Goal: Check status: Check status

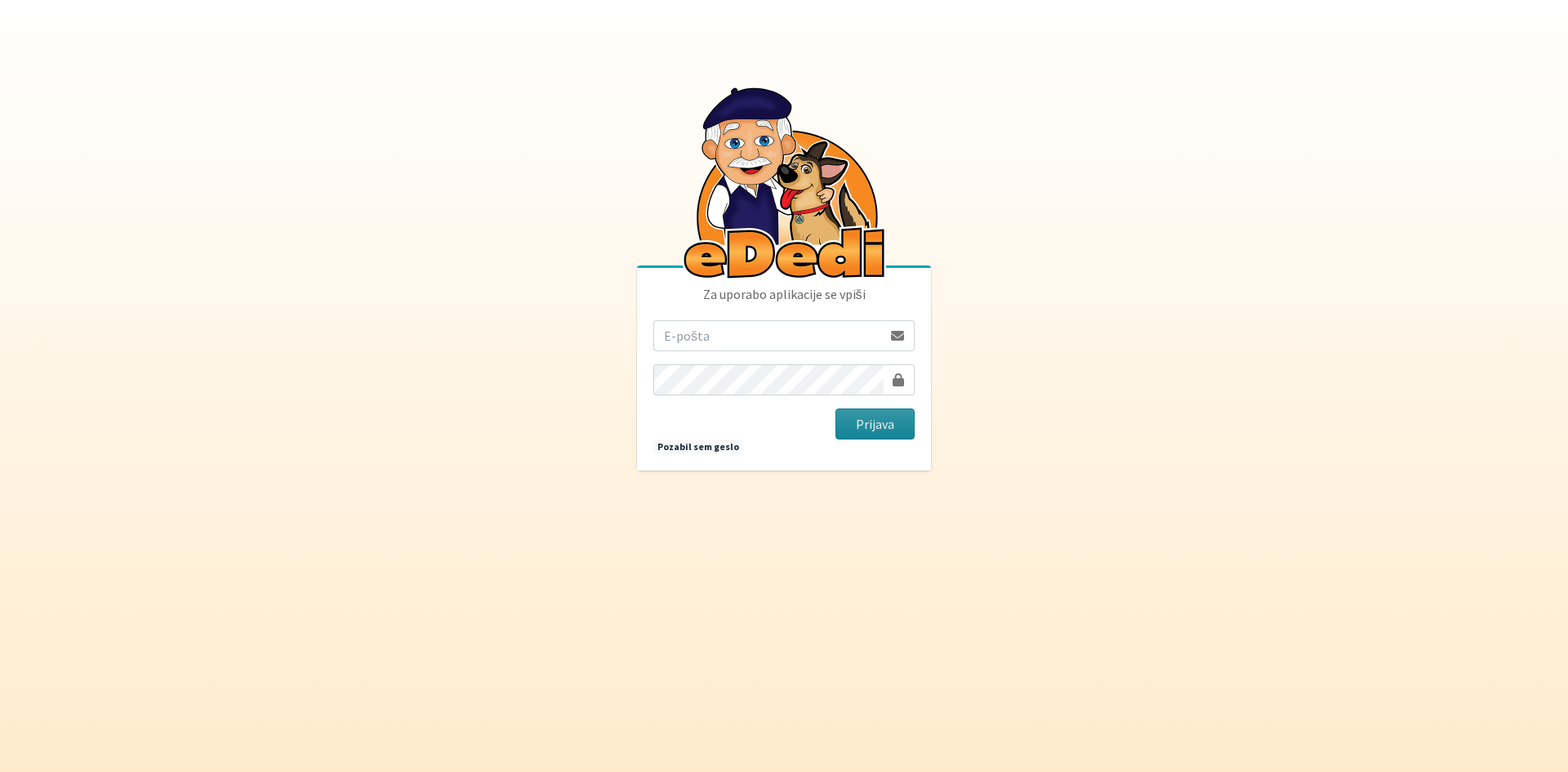
type input "germx111@gmail.com"
click at [876, 425] on button "Prijava" at bounding box center [875, 423] width 79 height 31
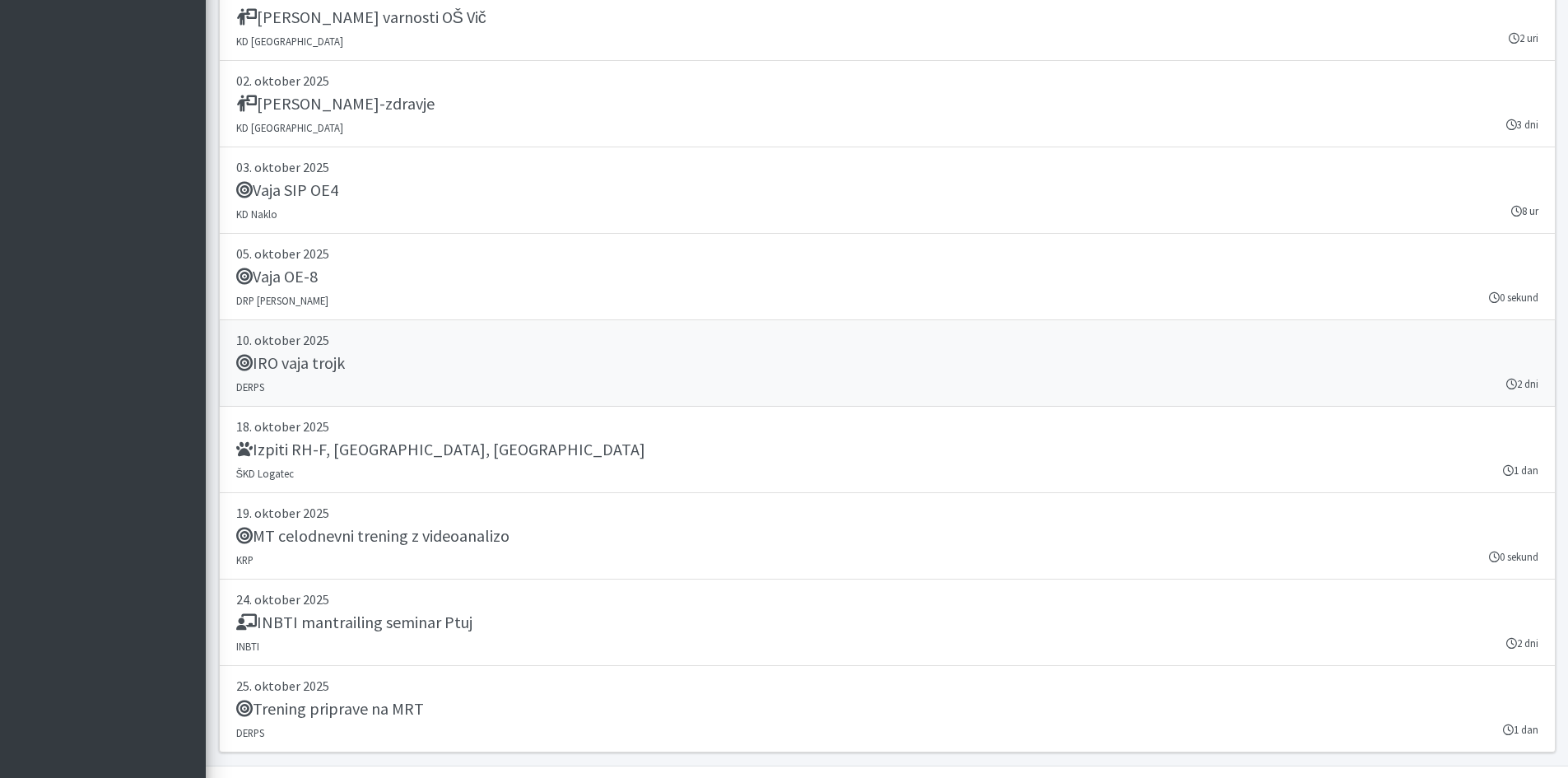
scroll to position [3374, 0]
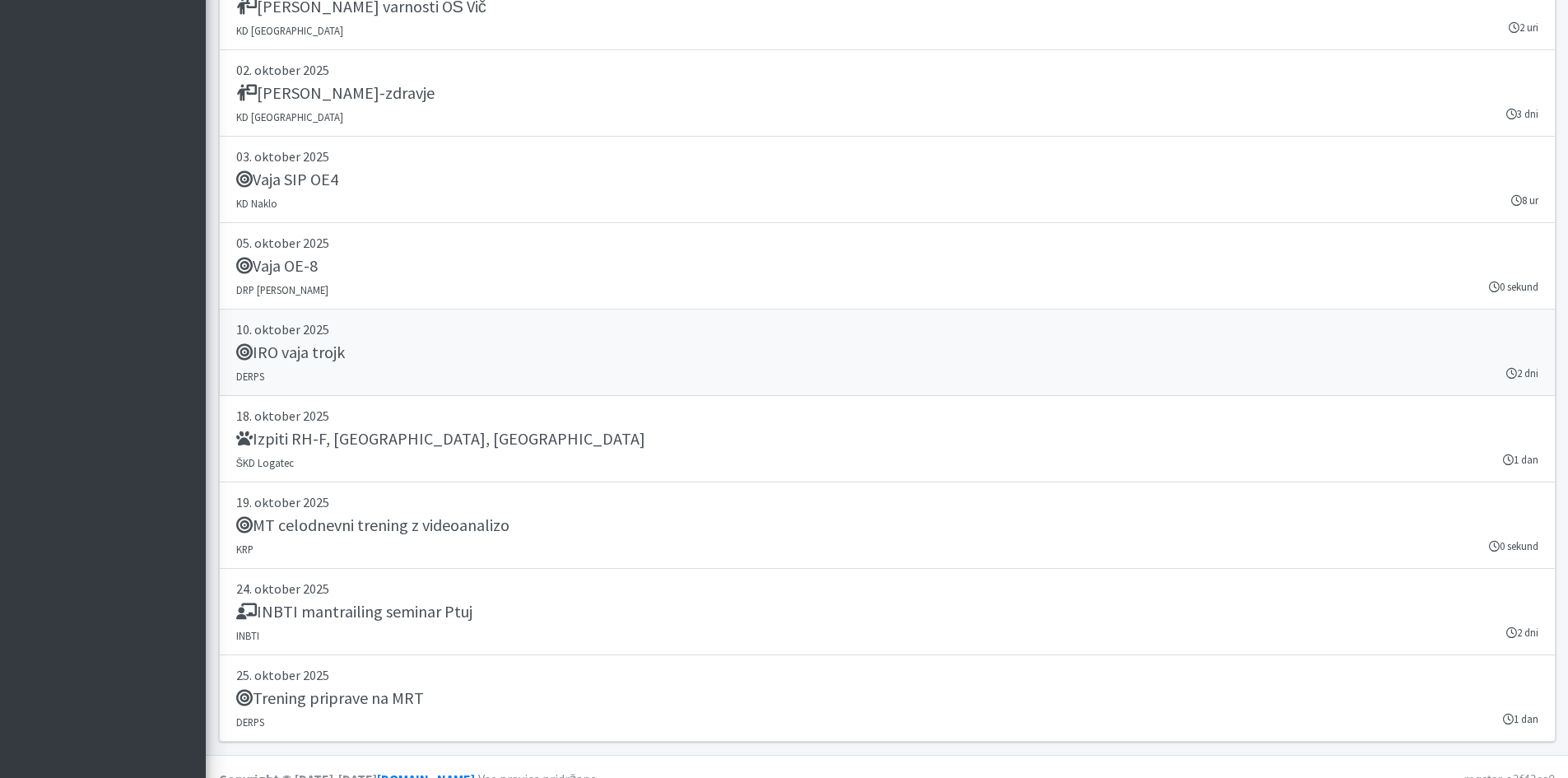
click at [680, 382] on link "[DATE] IRO vaja trojk DERPS 2 dni" at bounding box center [888, 352] width 1337 height 86
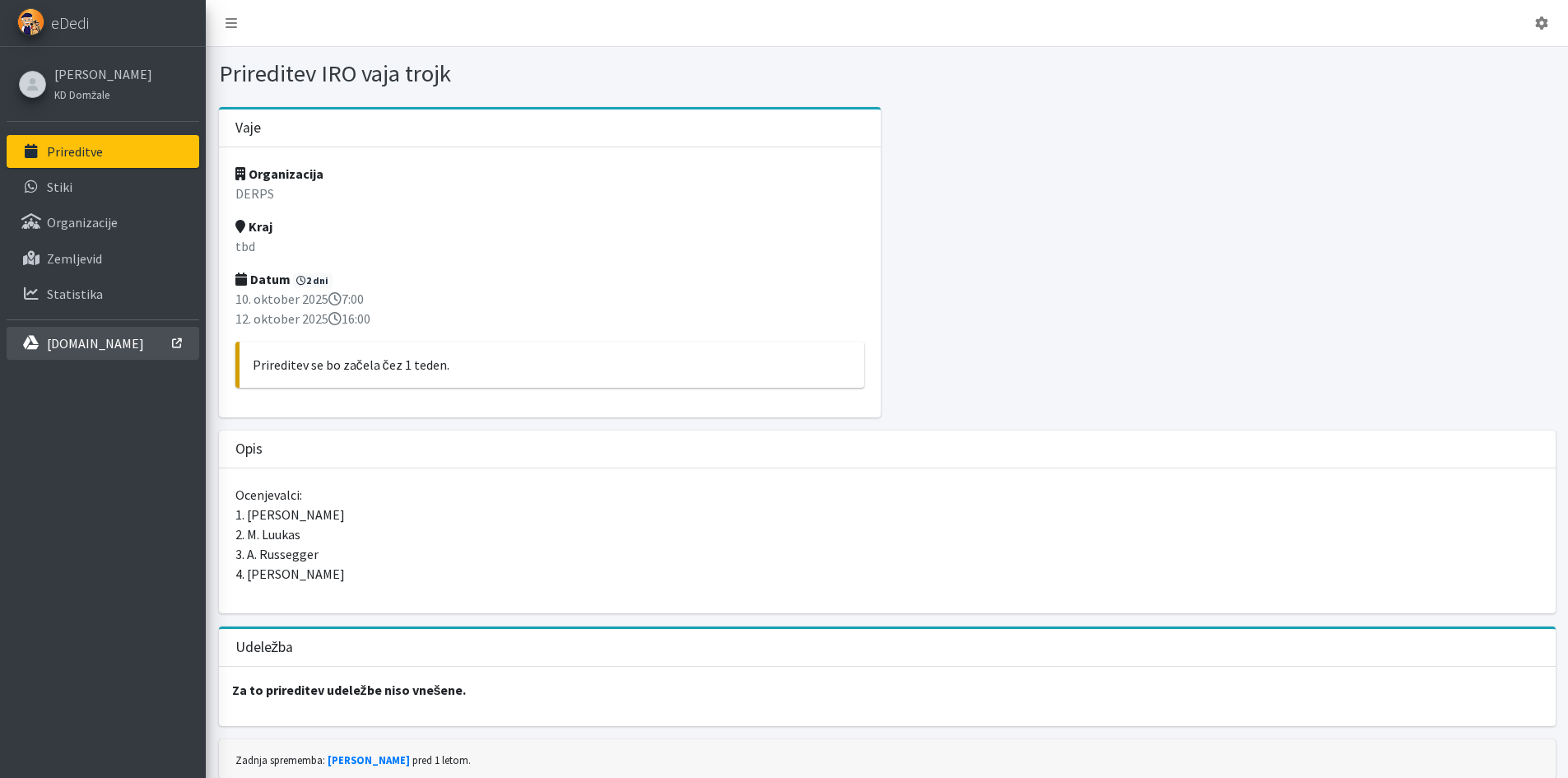
click at [81, 339] on p "[DOMAIN_NAME]" at bounding box center [96, 342] width 97 height 16
click at [113, 216] on p "Organizacije" at bounding box center [82, 221] width 71 height 16
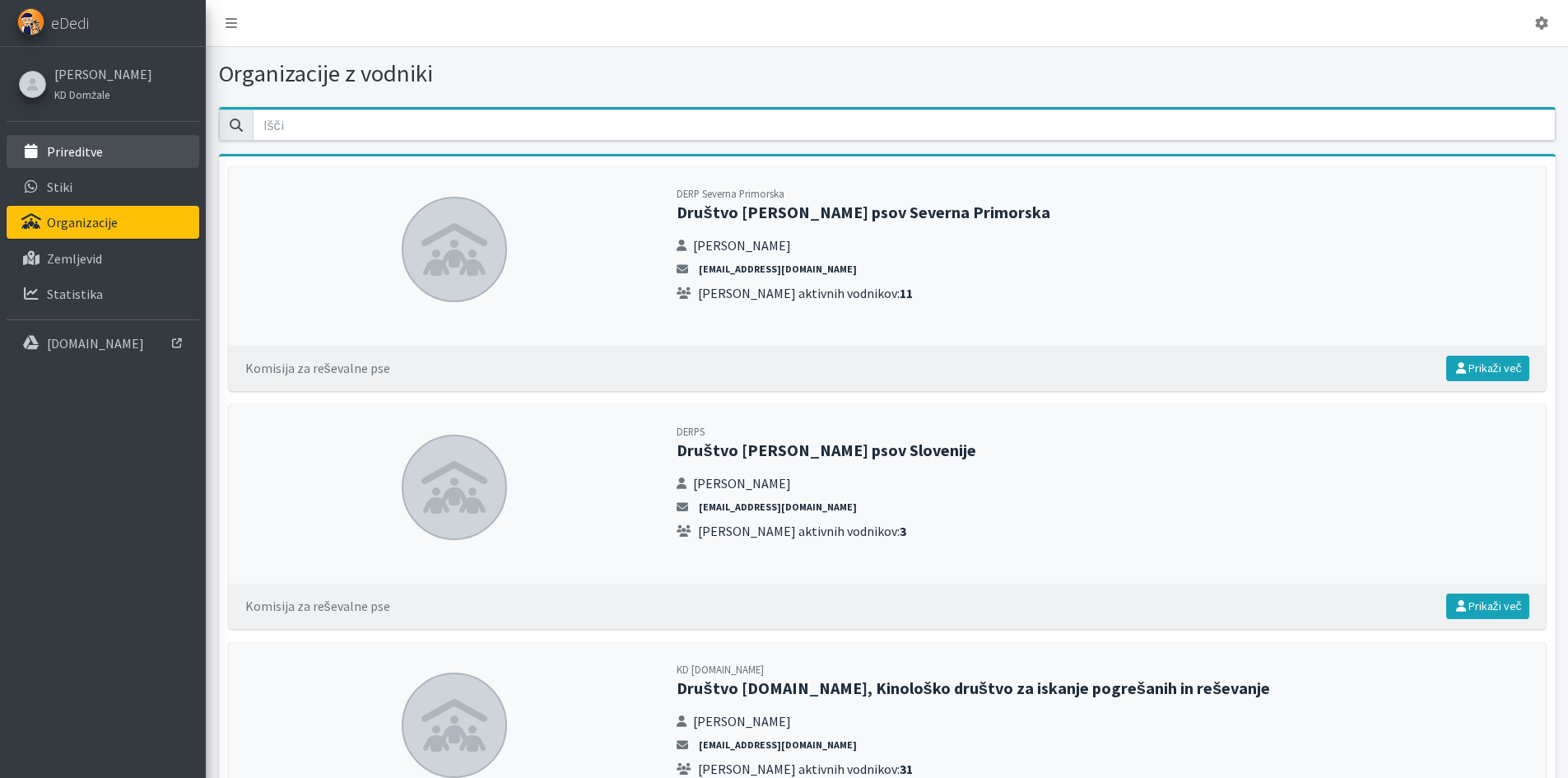
click at [44, 151] on link "Prireditve" at bounding box center [103, 151] width 193 height 33
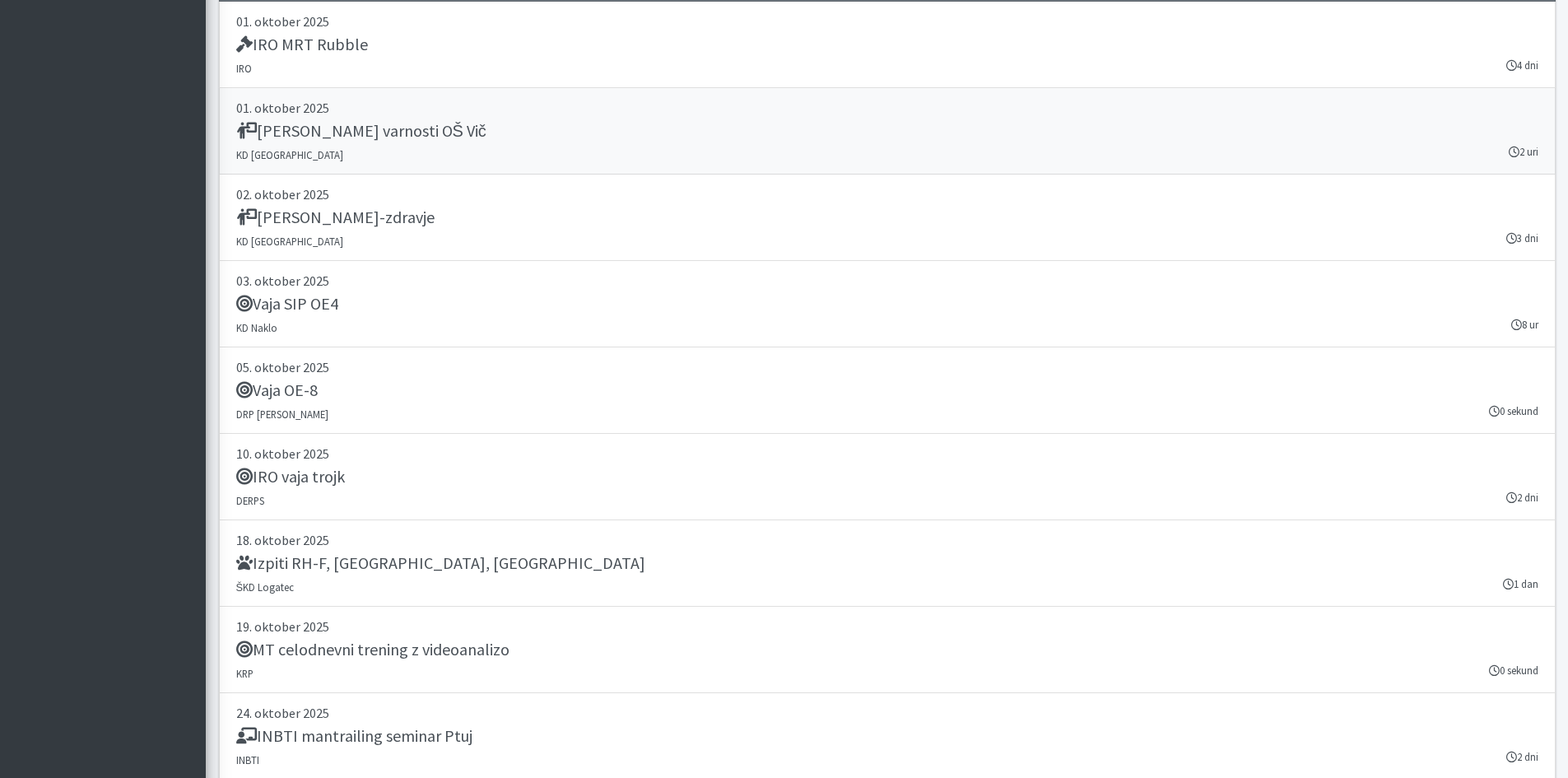
scroll to position [3397, 0]
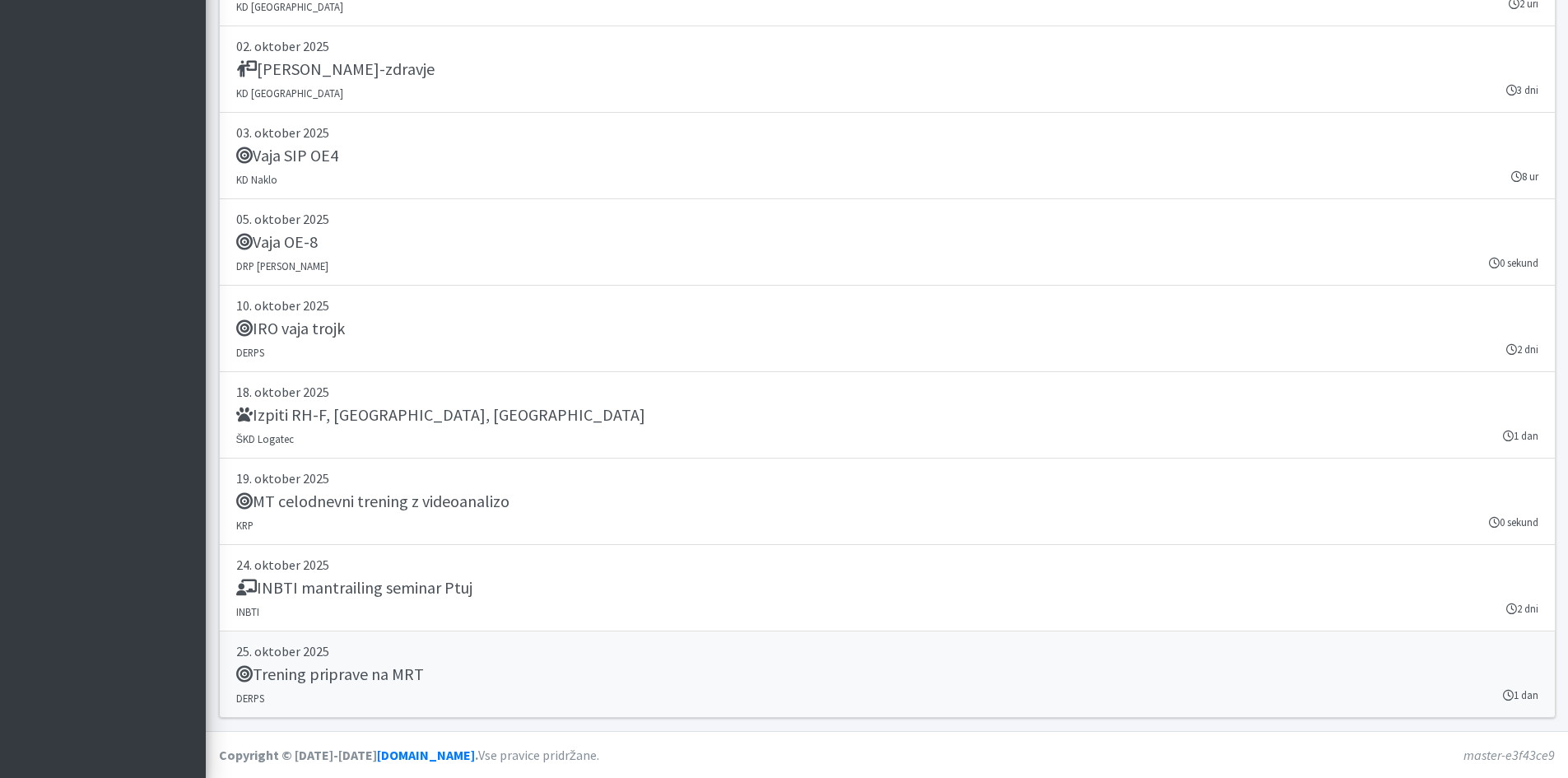
click at [353, 676] on h5 "Trening priprave na MRT" at bounding box center [330, 673] width 187 height 20
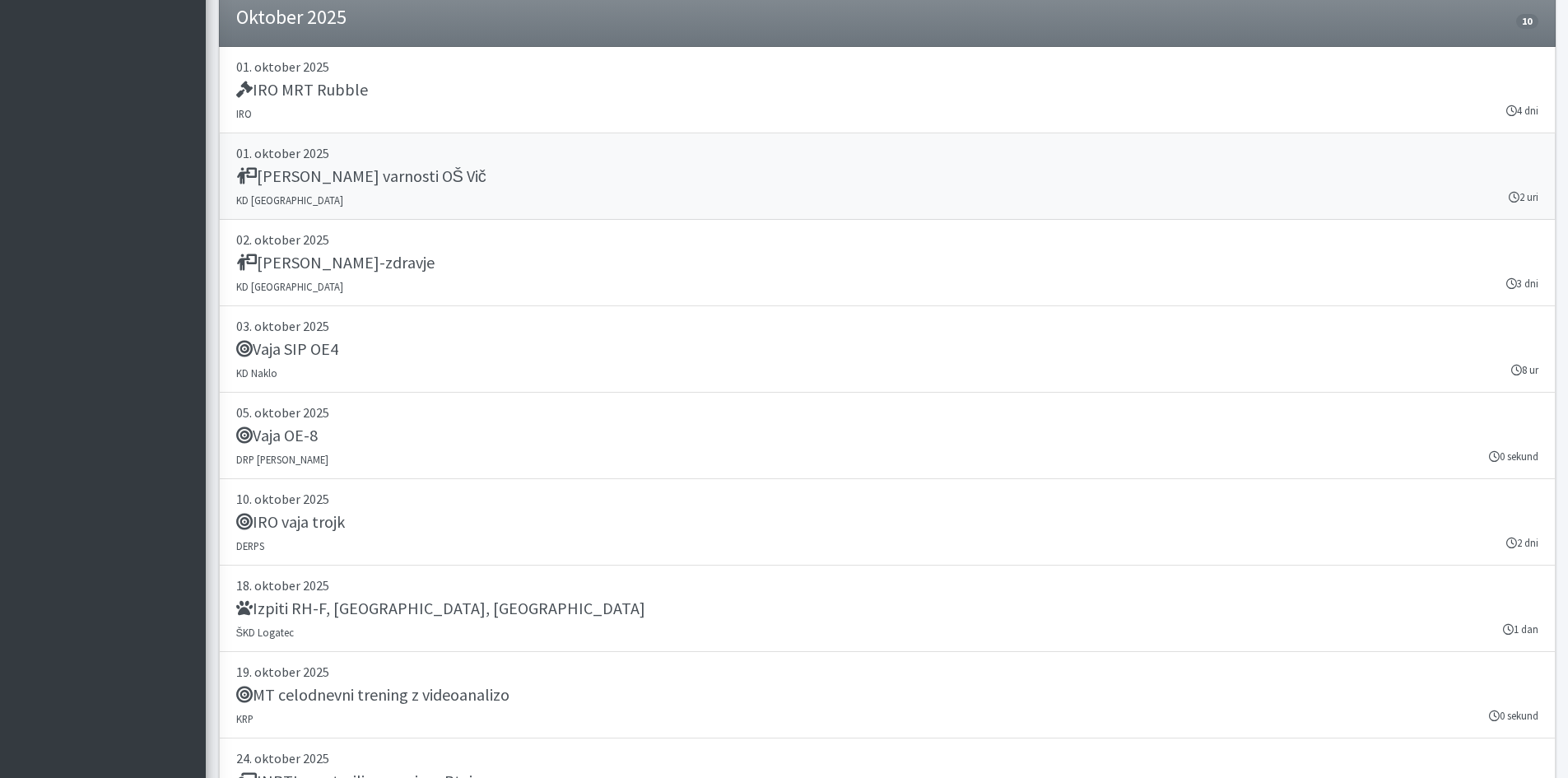
scroll to position [3233, 0]
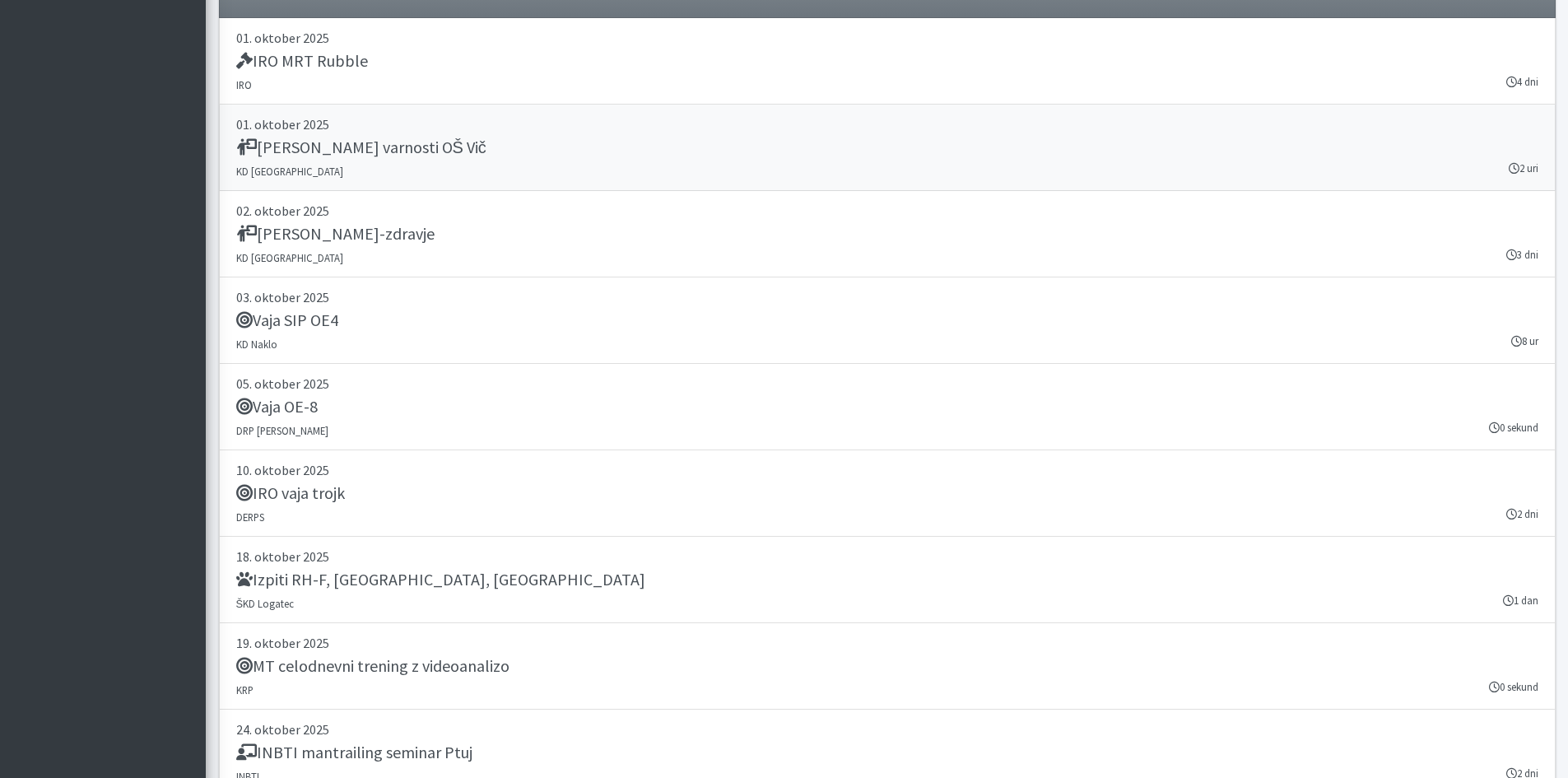
click at [365, 146] on h5 "Dan varnosti OŠ Vič" at bounding box center [361, 147] width 251 height 20
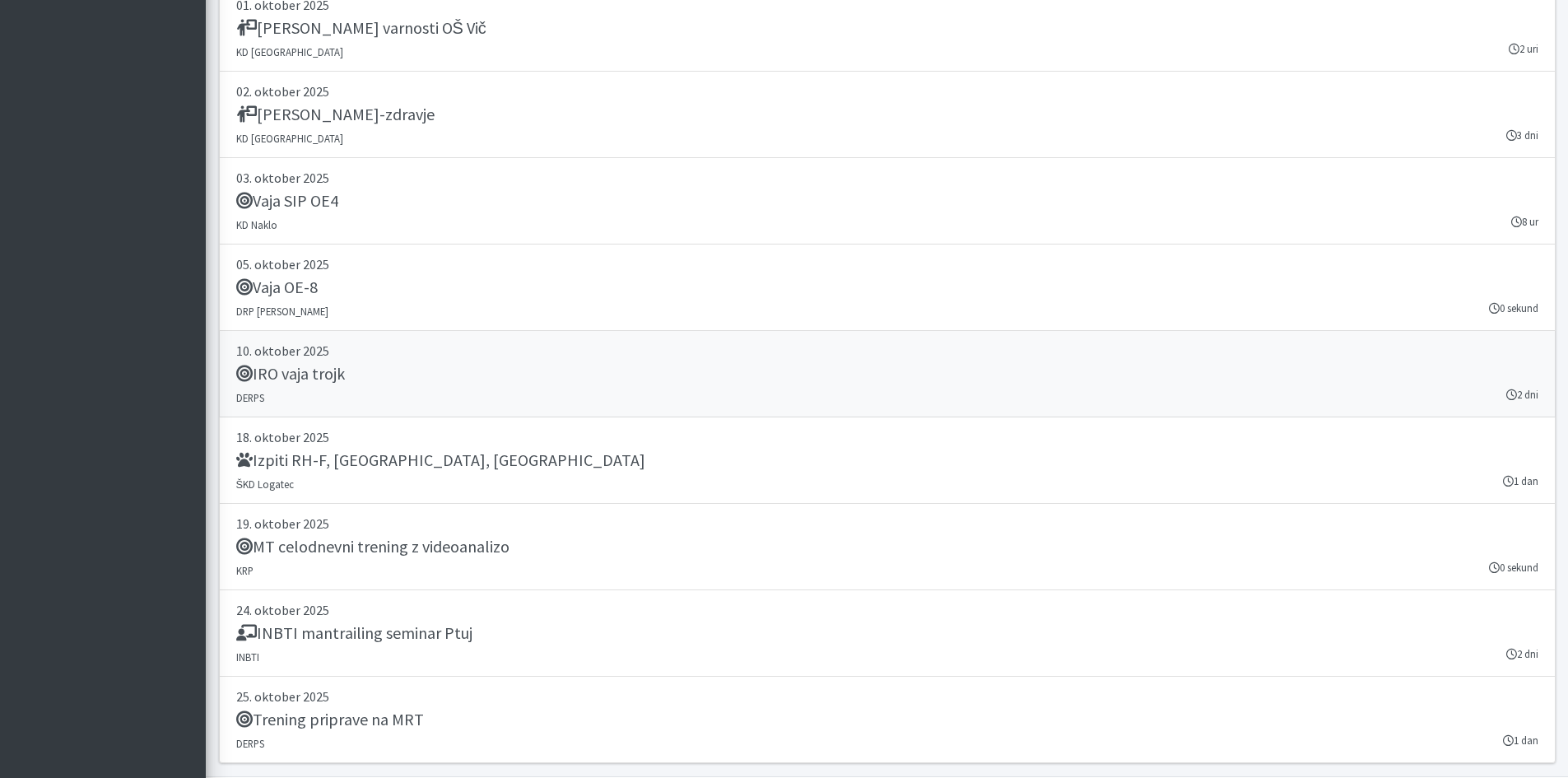
scroll to position [3397, 0]
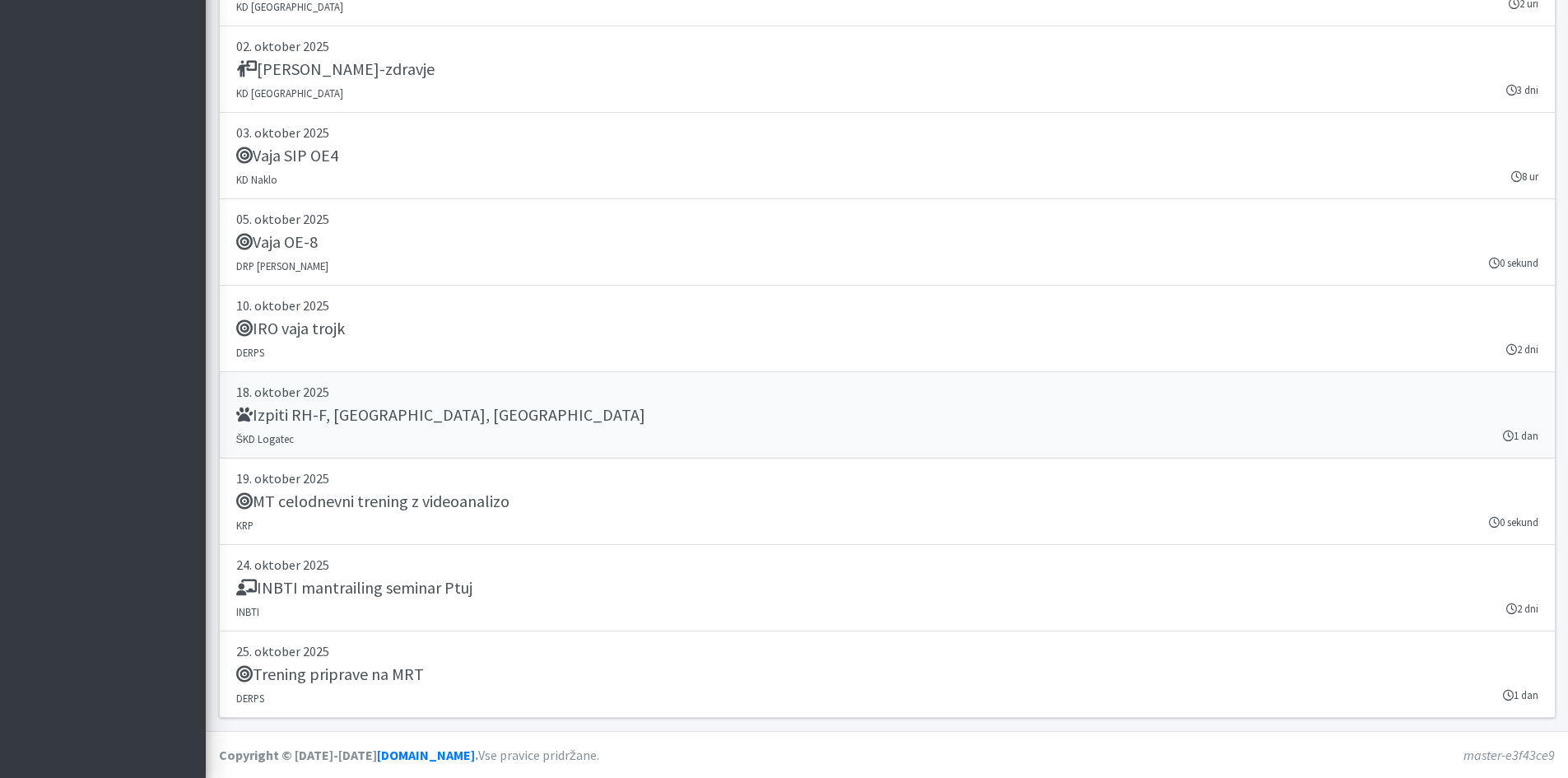
click at [353, 417] on h5 "Izpiti RH-F, FL, MT" at bounding box center [441, 414] width 409 height 20
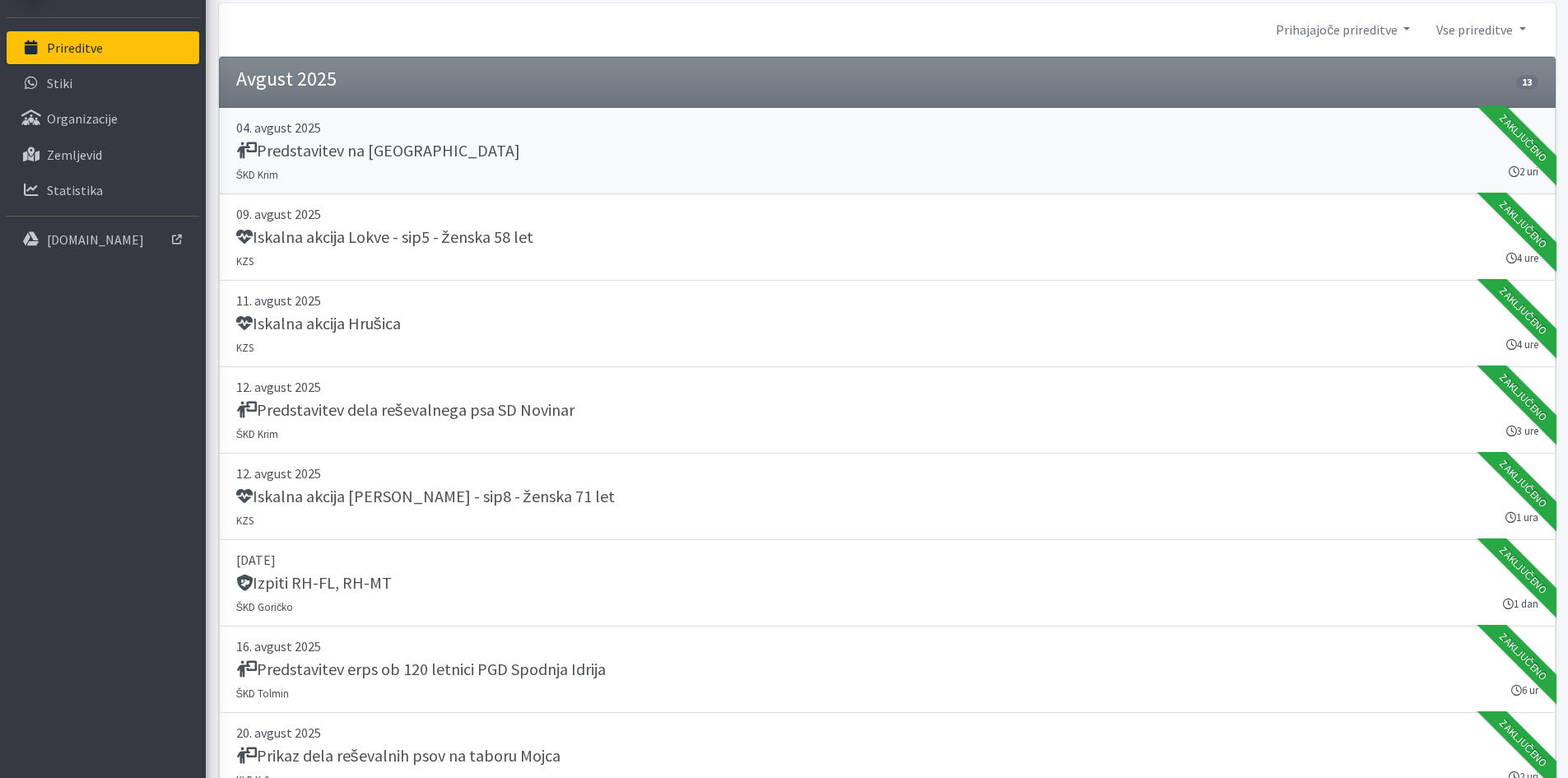
scroll to position [0, 0]
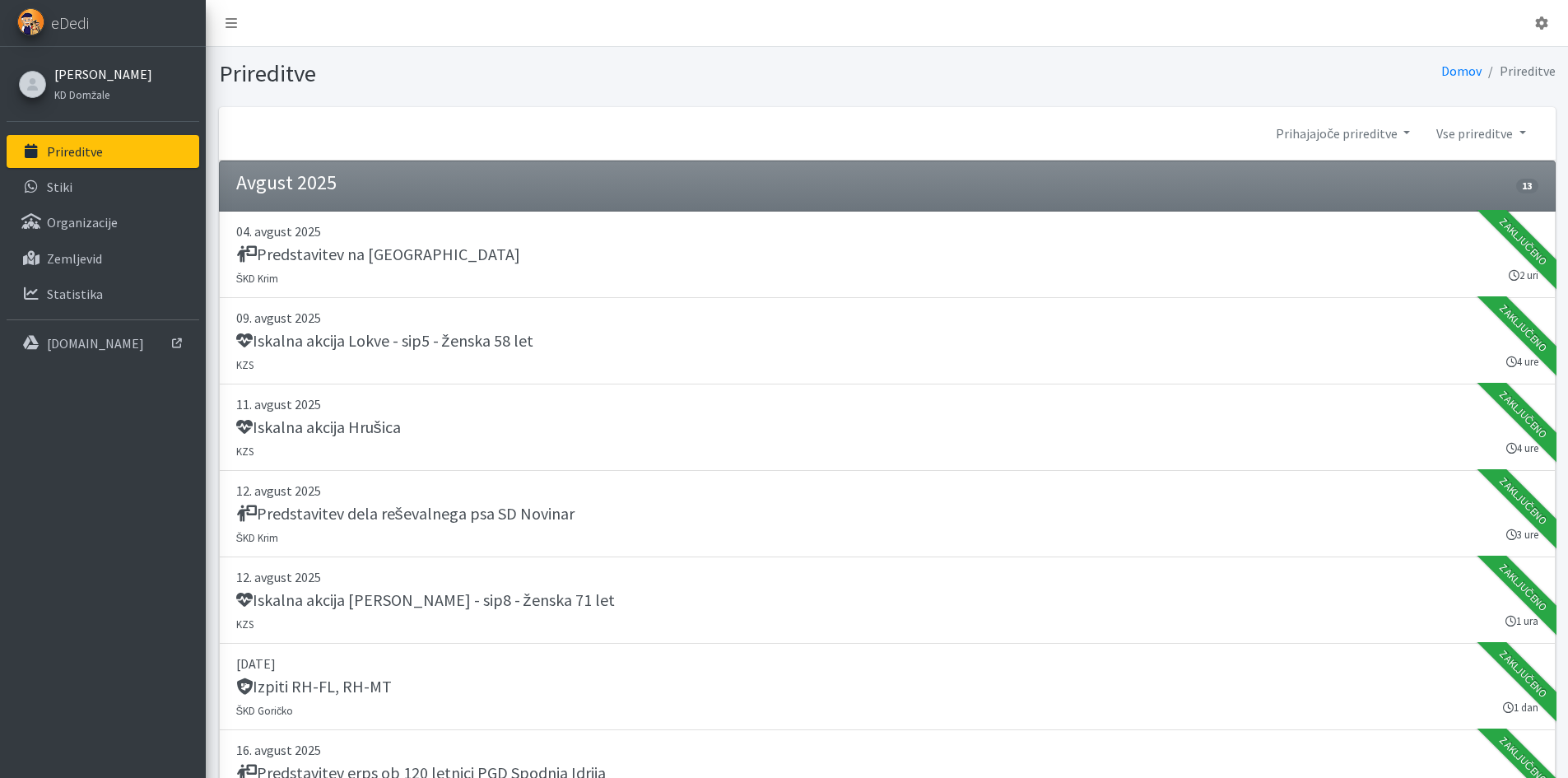
click at [86, 81] on link "[PERSON_NAME]" at bounding box center [103, 74] width 98 height 20
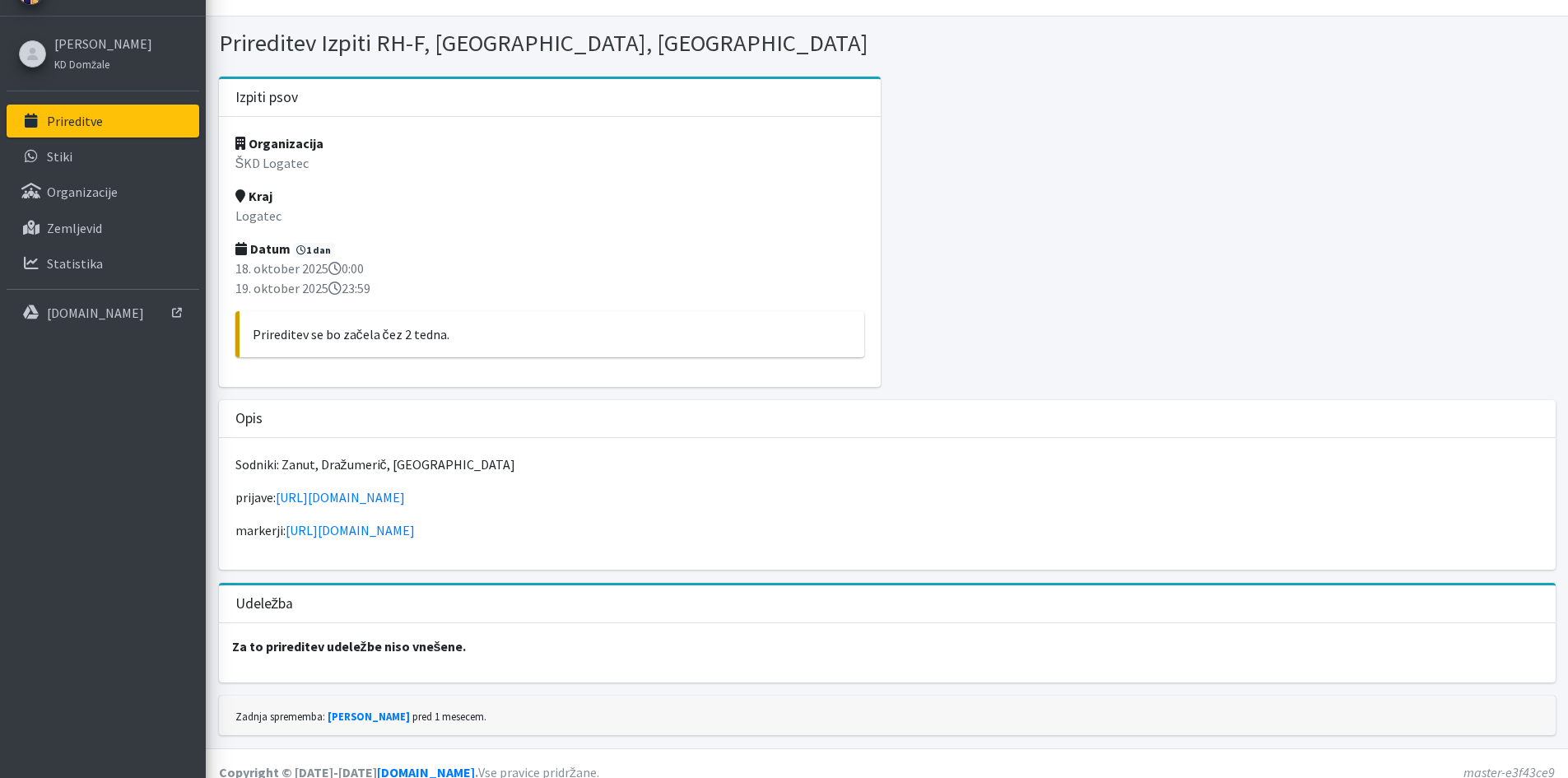
scroll to position [47, 0]
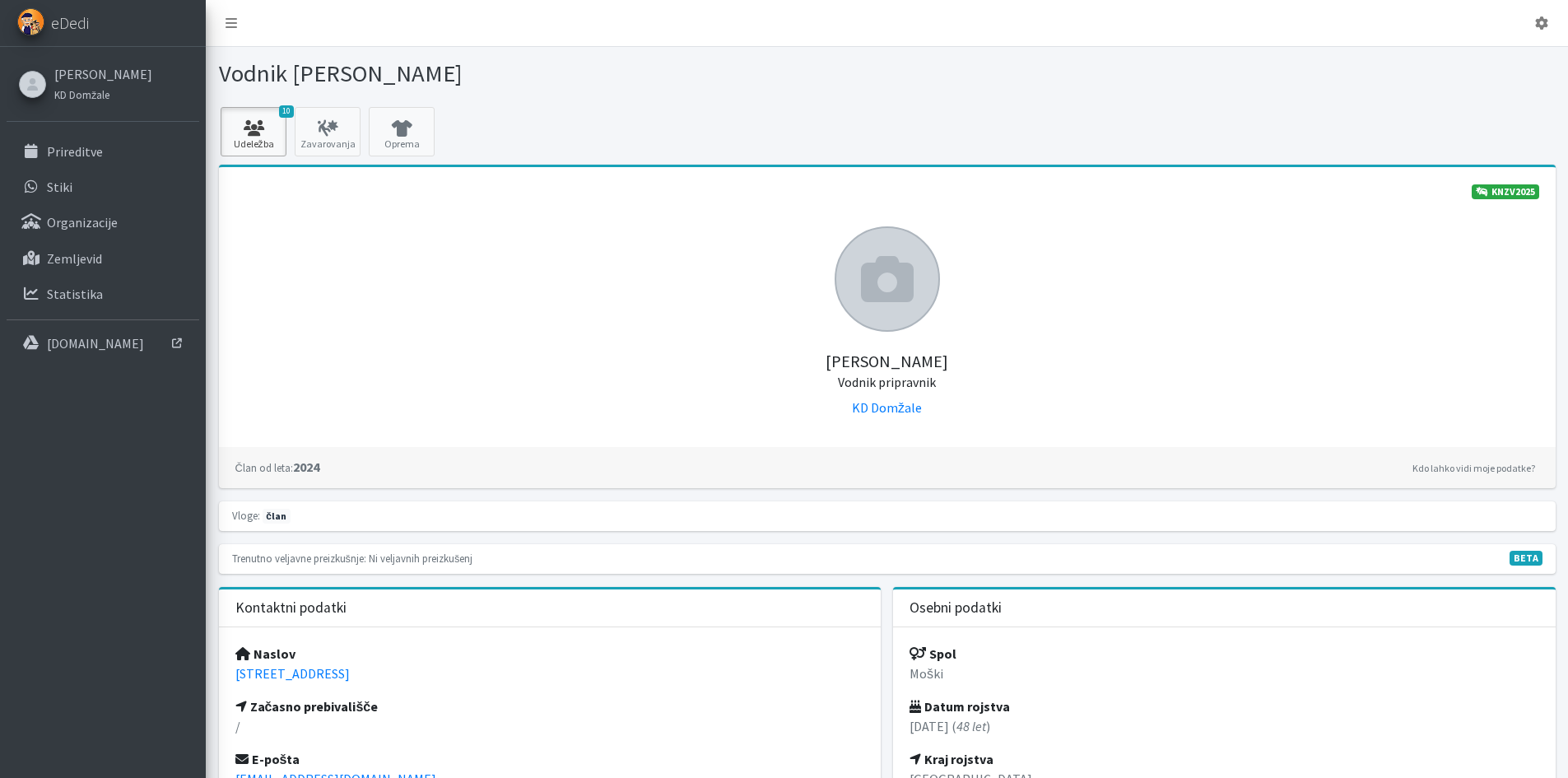
click at [286, 112] on span "10" at bounding box center [287, 111] width 15 height 12
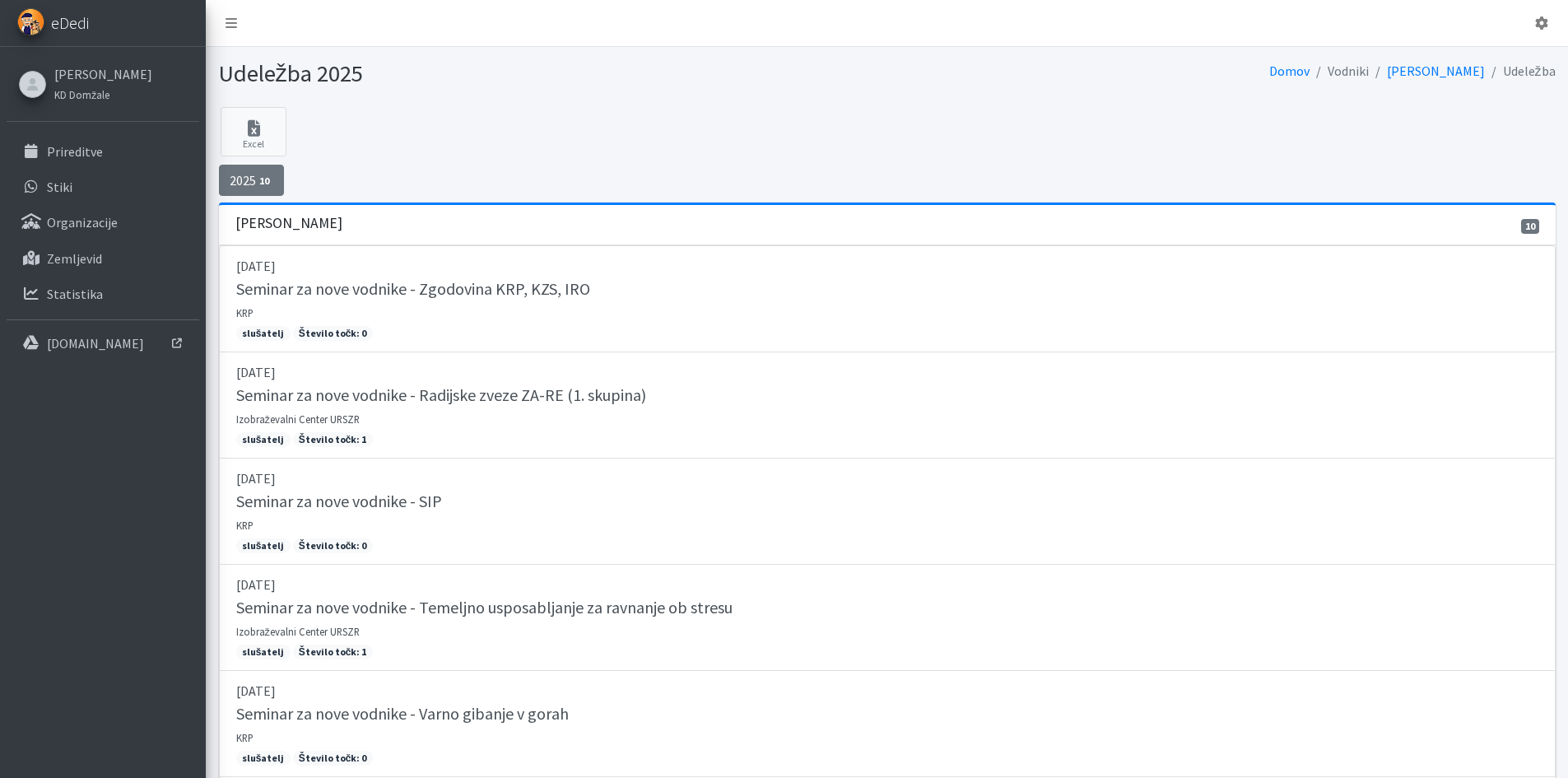
click at [61, 16] on span "eDedi" at bounding box center [70, 23] width 38 height 25
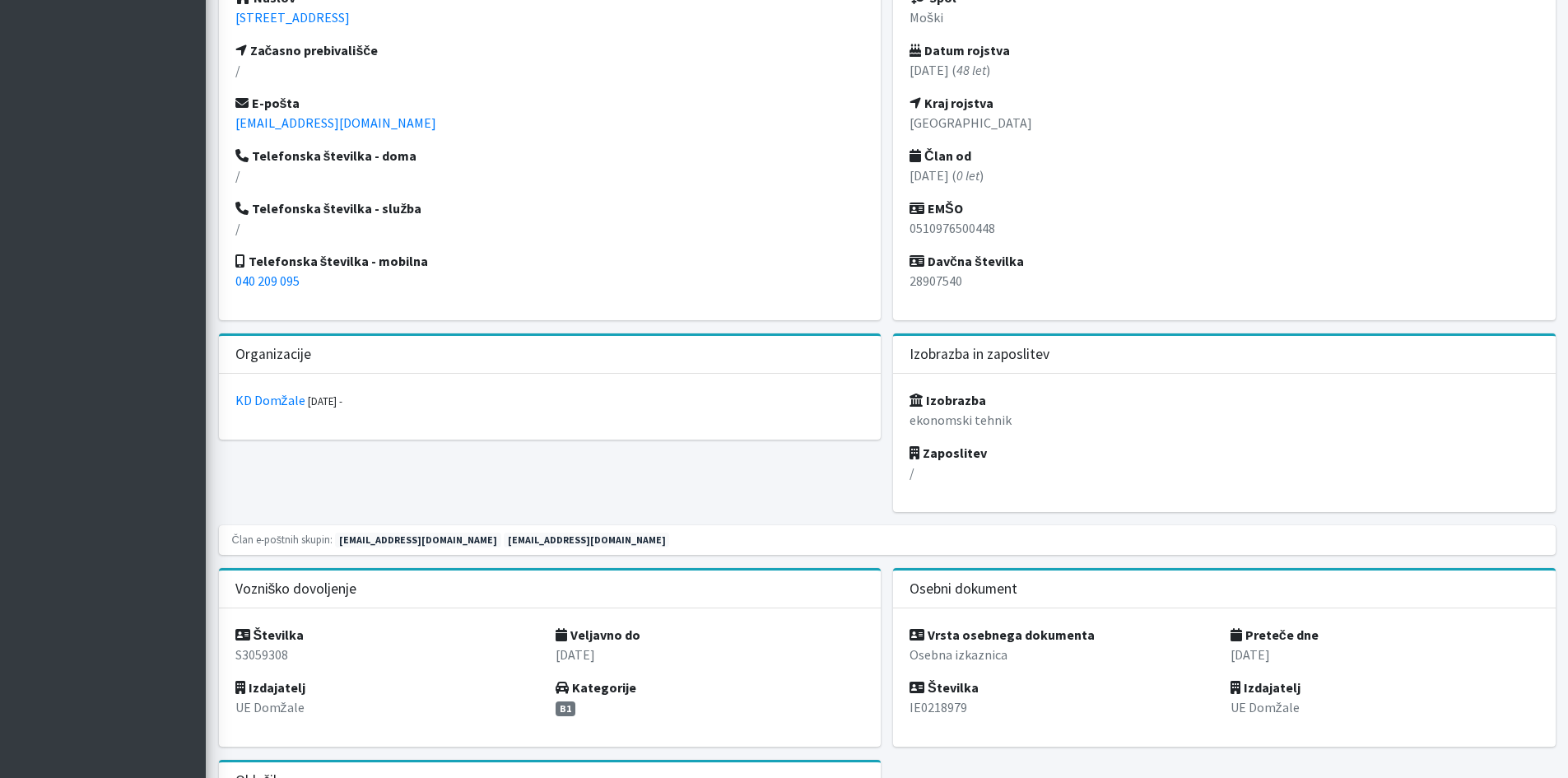
scroll to position [658, 0]
